Goal: Transaction & Acquisition: Purchase product/service

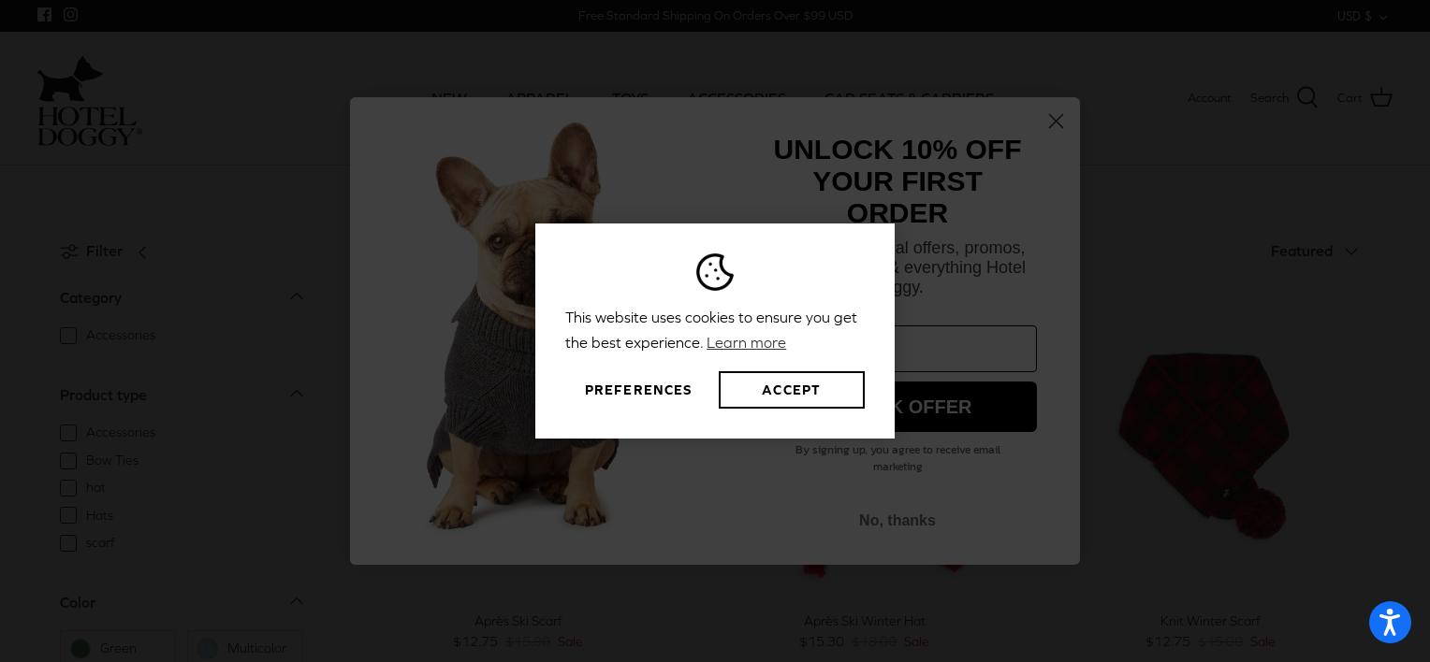
click at [1043, 118] on div "This website uses cookies to ensure you get the best experience. Learn more Pre…" at bounding box center [715, 331] width 1430 height 662
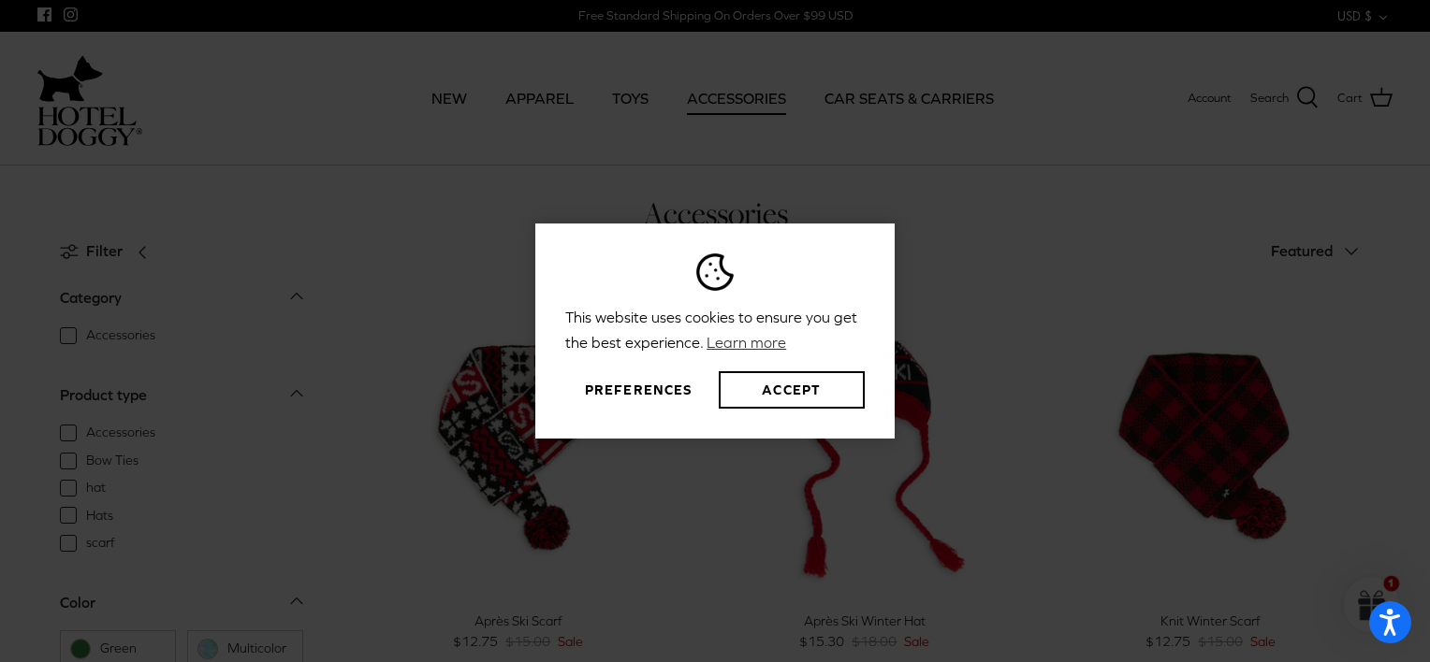
click at [1054, 115] on div "This website uses cookies to ensure you get the best experience. Learn more Pre…" at bounding box center [715, 331] width 1430 height 662
click at [1048, 256] on div "This website uses cookies to ensure you get the best experience. Learn more Pre…" at bounding box center [715, 331] width 1430 height 662
click at [644, 392] on button "Preferences" at bounding box center [638, 389] width 146 height 37
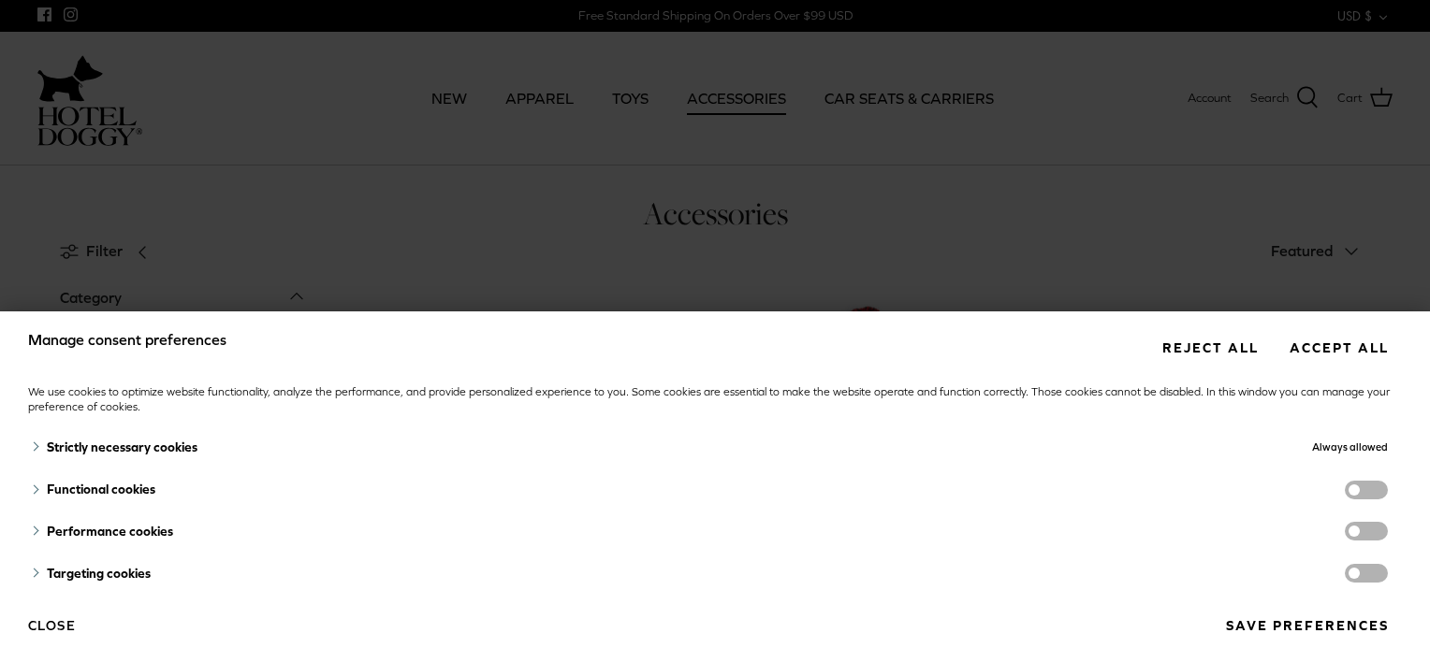
click at [49, 611] on button "Close" at bounding box center [52, 626] width 48 height 32
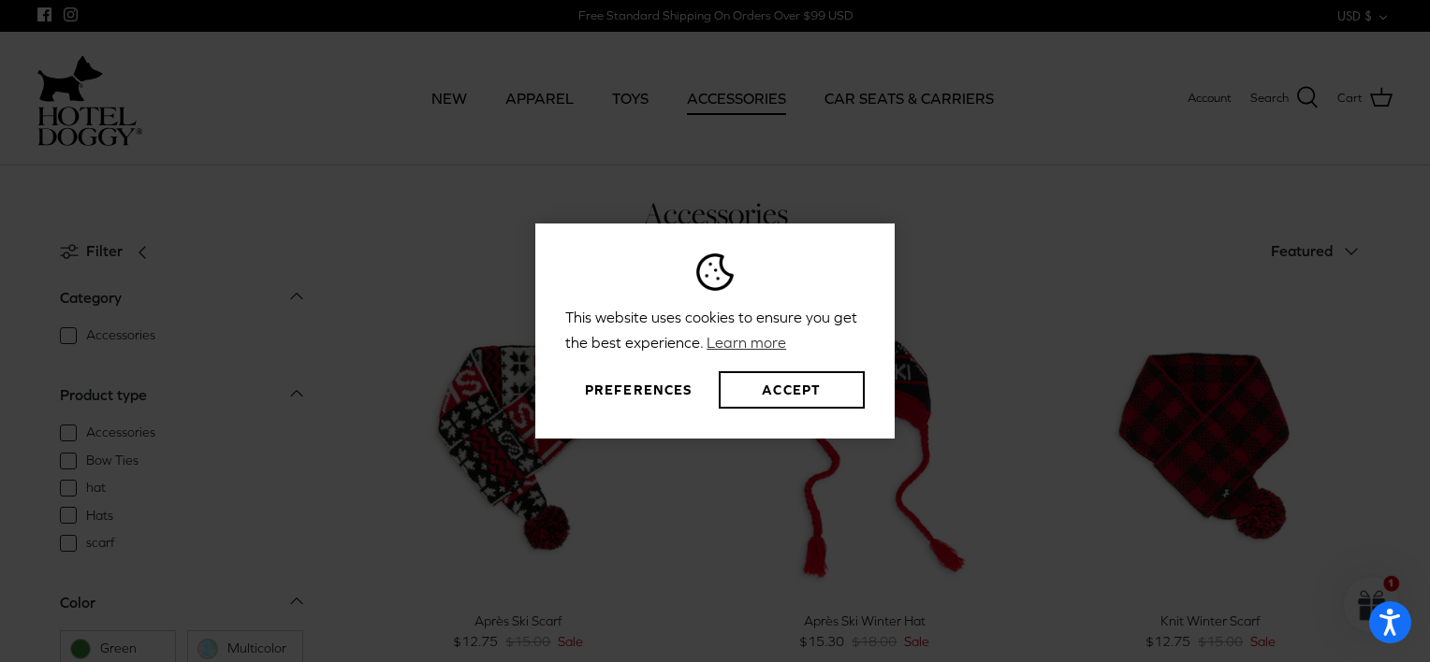
click at [663, 404] on button "Preferences" at bounding box center [638, 389] width 146 height 37
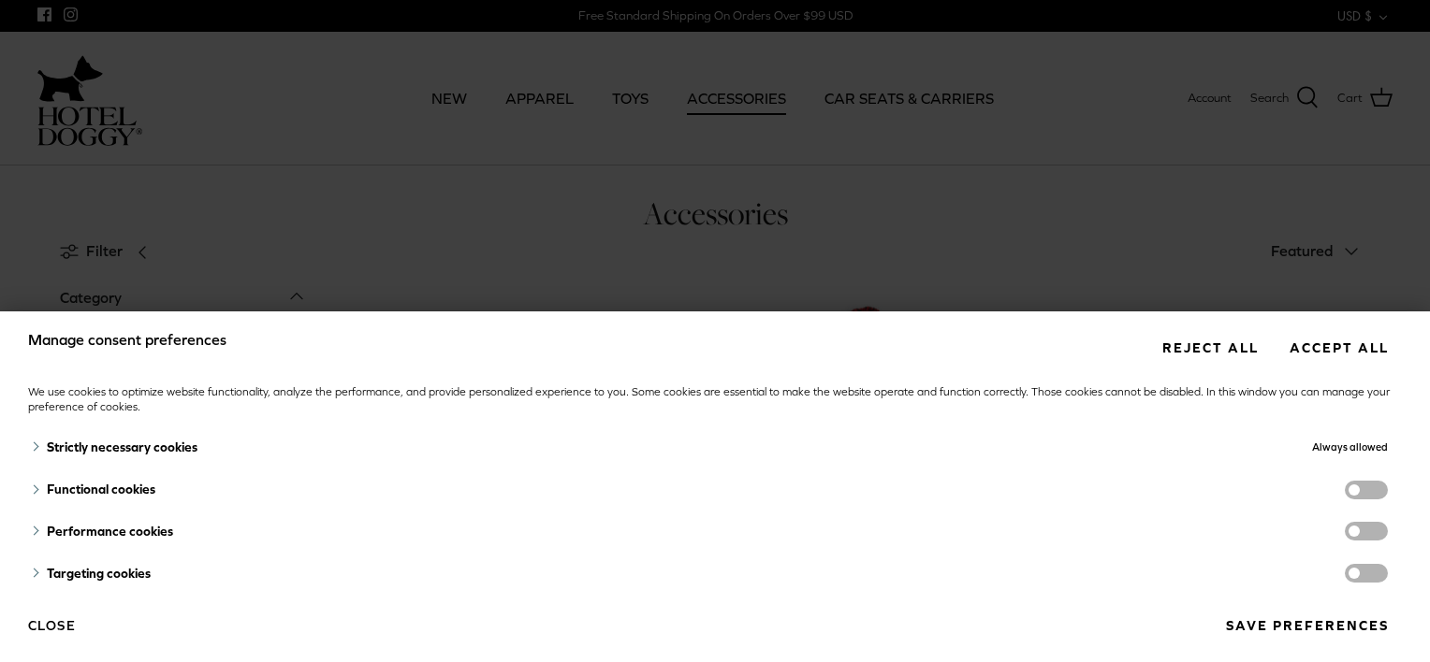
click at [1362, 494] on span "functionality cookies" at bounding box center [1366, 490] width 43 height 19
click at [1385, 492] on input "functionality cookies" at bounding box center [1385, 492] width 0 height 0
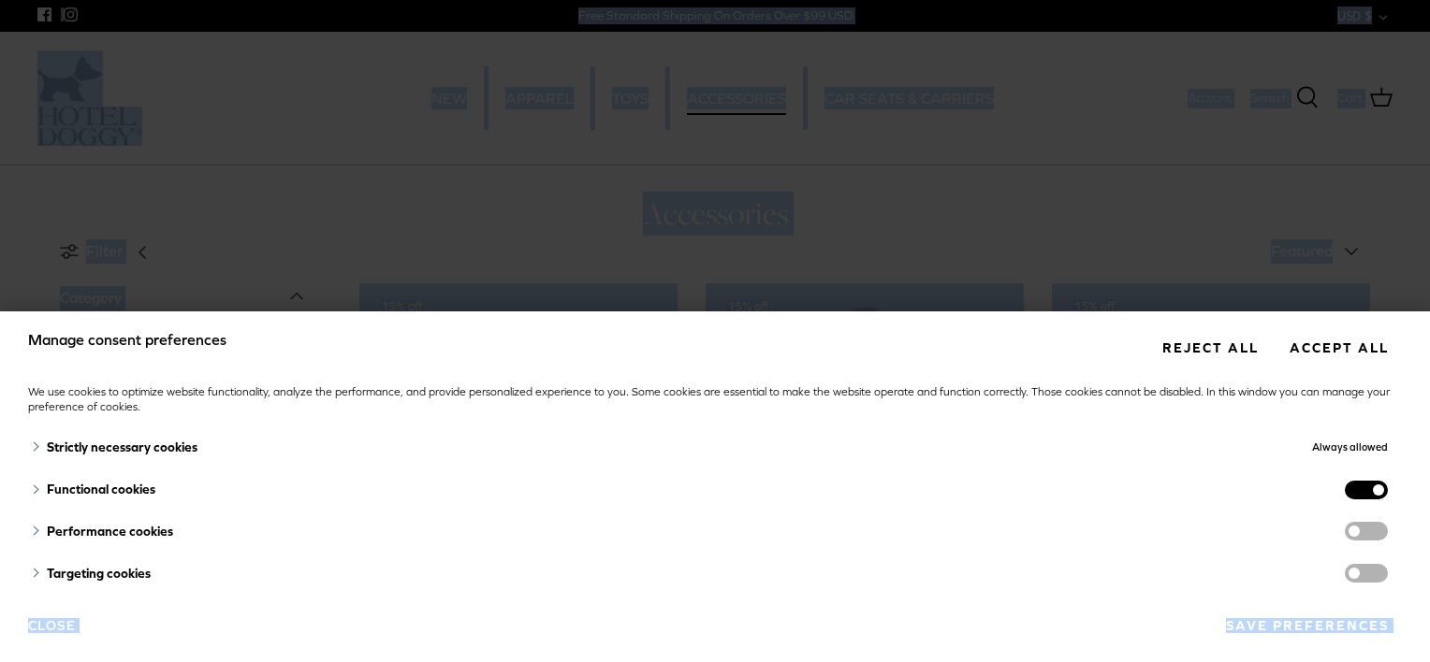
drag, startPoint x: 95, startPoint y: 628, endPoint x: 1344, endPoint y: 702, distance: 1251.3
copy body "Close Save preferences Powered by Pandectes Skip to content Facebook Instagram …"
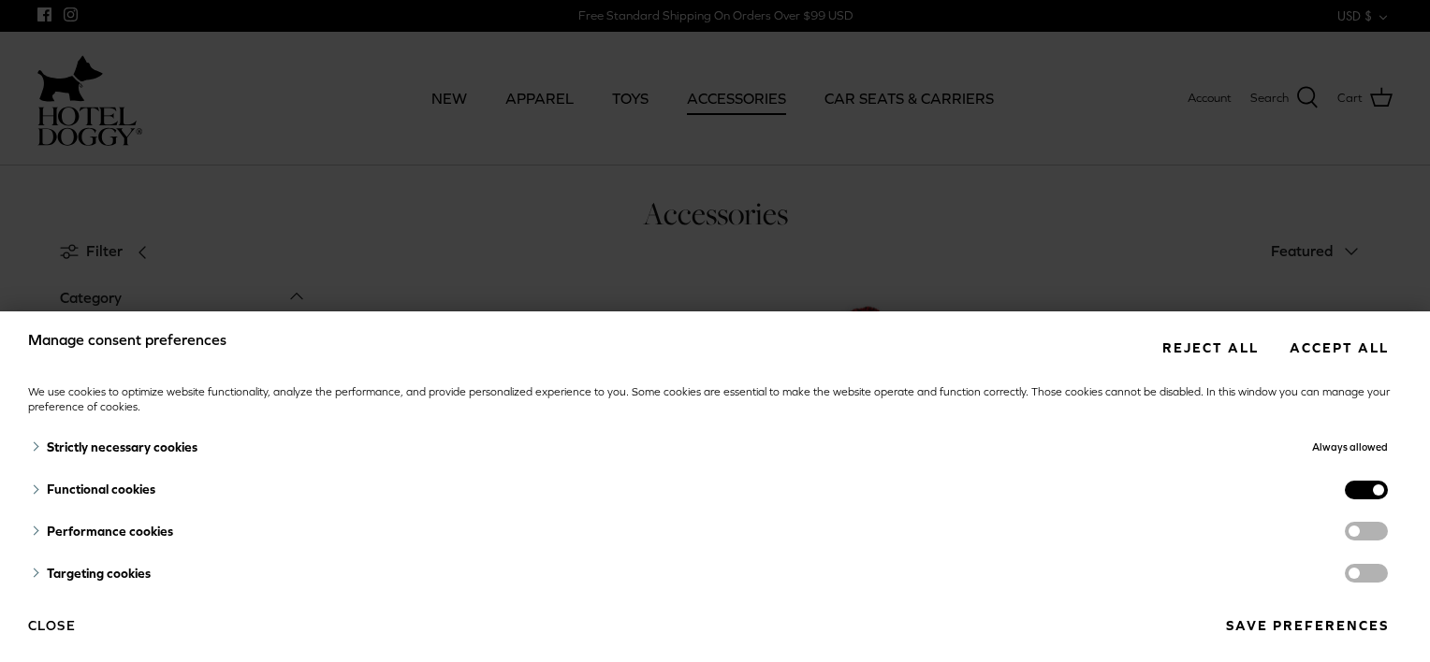
click at [1351, 494] on span "functionality cookies" at bounding box center [1366, 490] width 43 height 19
click at [1385, 492] on input "functionality cookies" at bounding box center [1385, 492] width 0 height 0
click at [1299, 628] on button "Save preferences" at bounding box center [1307, 626] width 190 height 35
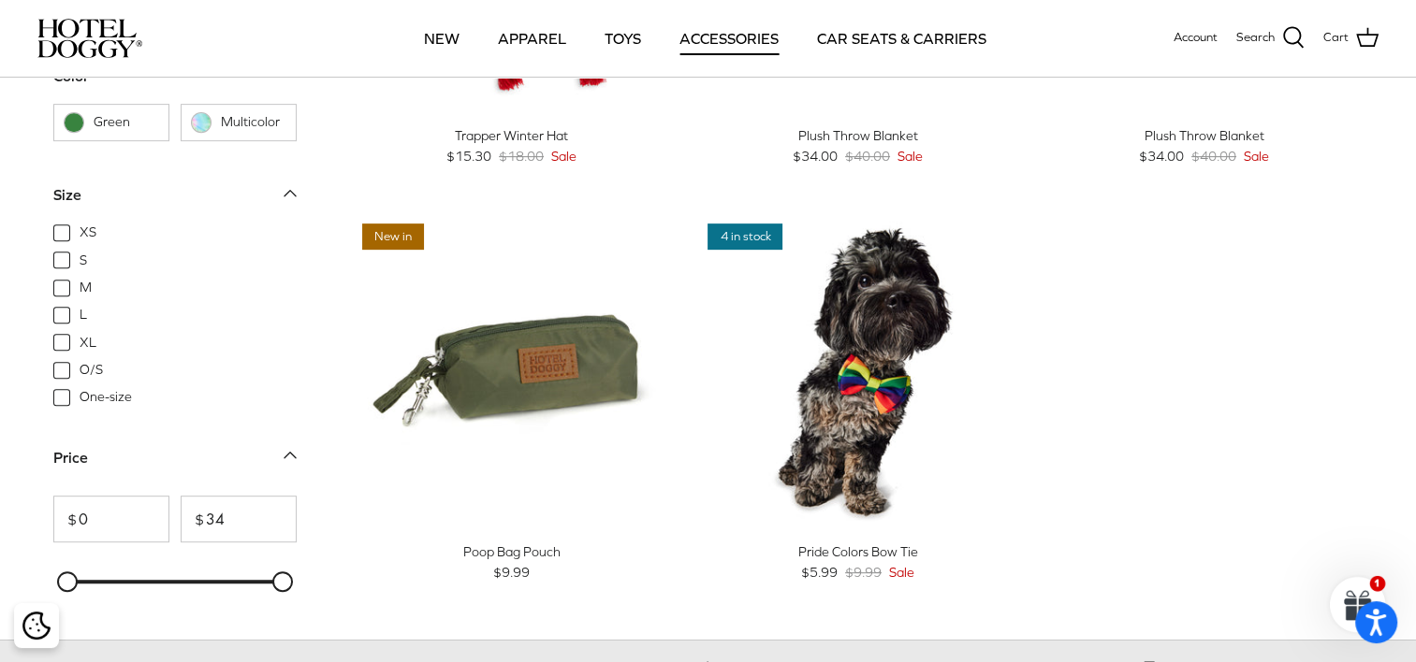
scroll to position [842, 0]
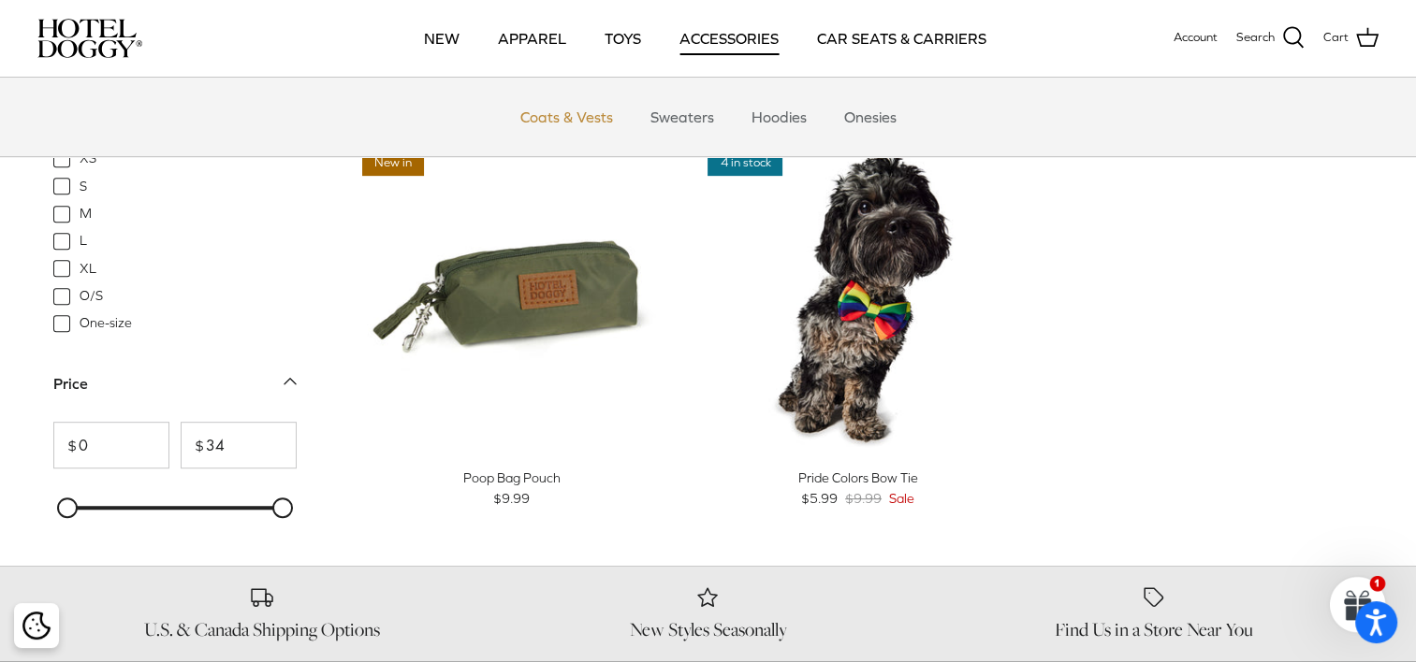
click at [574, 122] on link "Coats & Vests" at bounding box center [566, 117] width 126 height 56
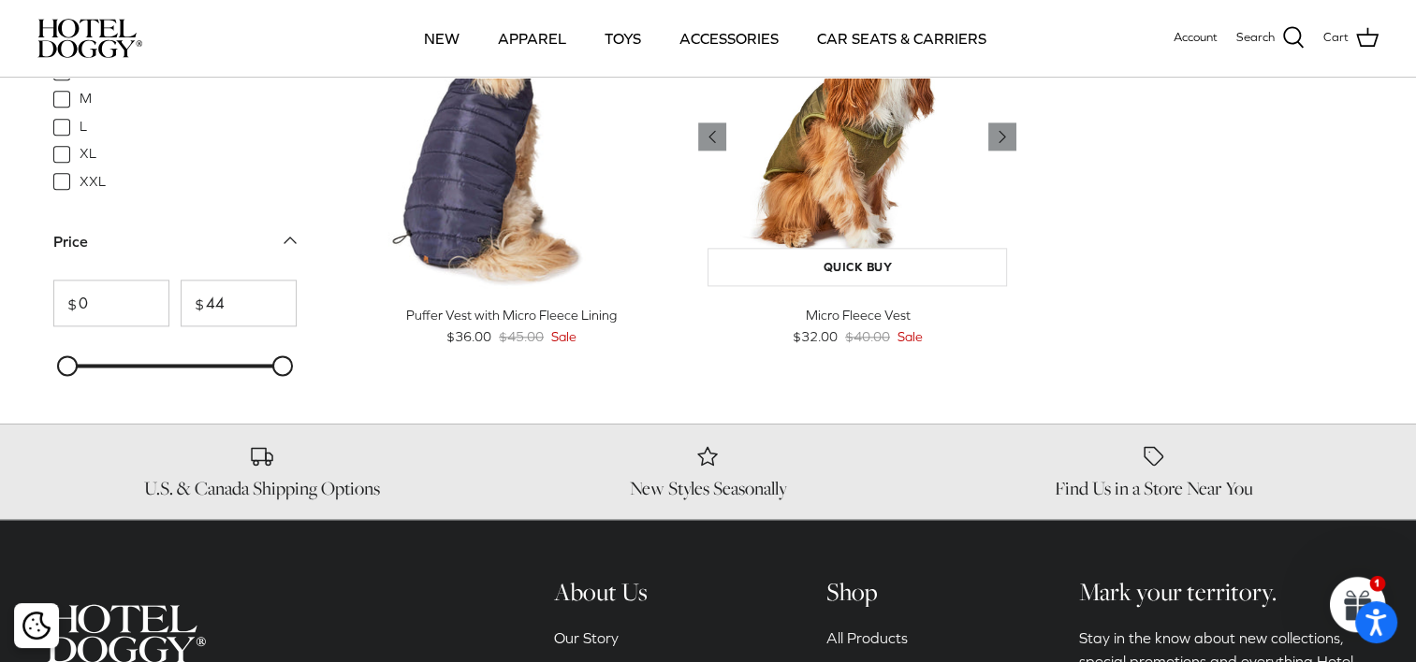
scroll to position [2058, 0]
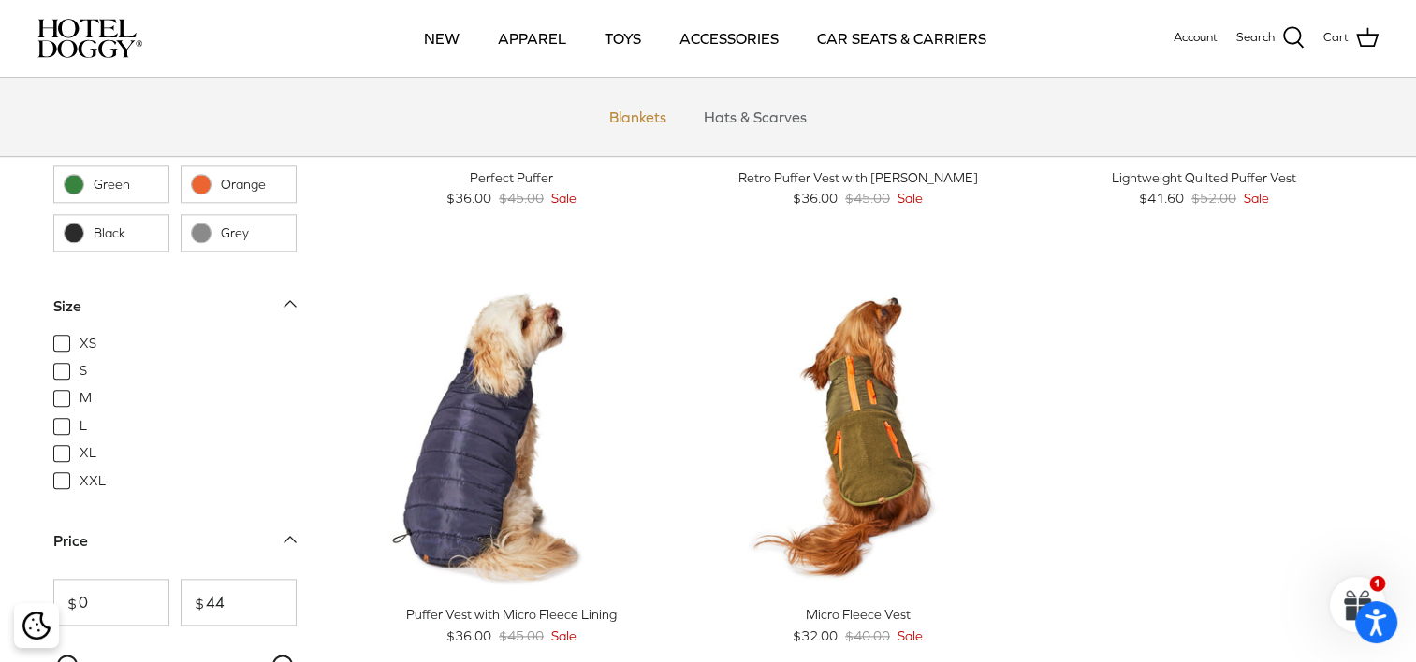
click at [659, 124] on link "Blankets" at bounding box center [637, 117] width 91 height 56
